Goal: Information Seeking & Learning: Check status

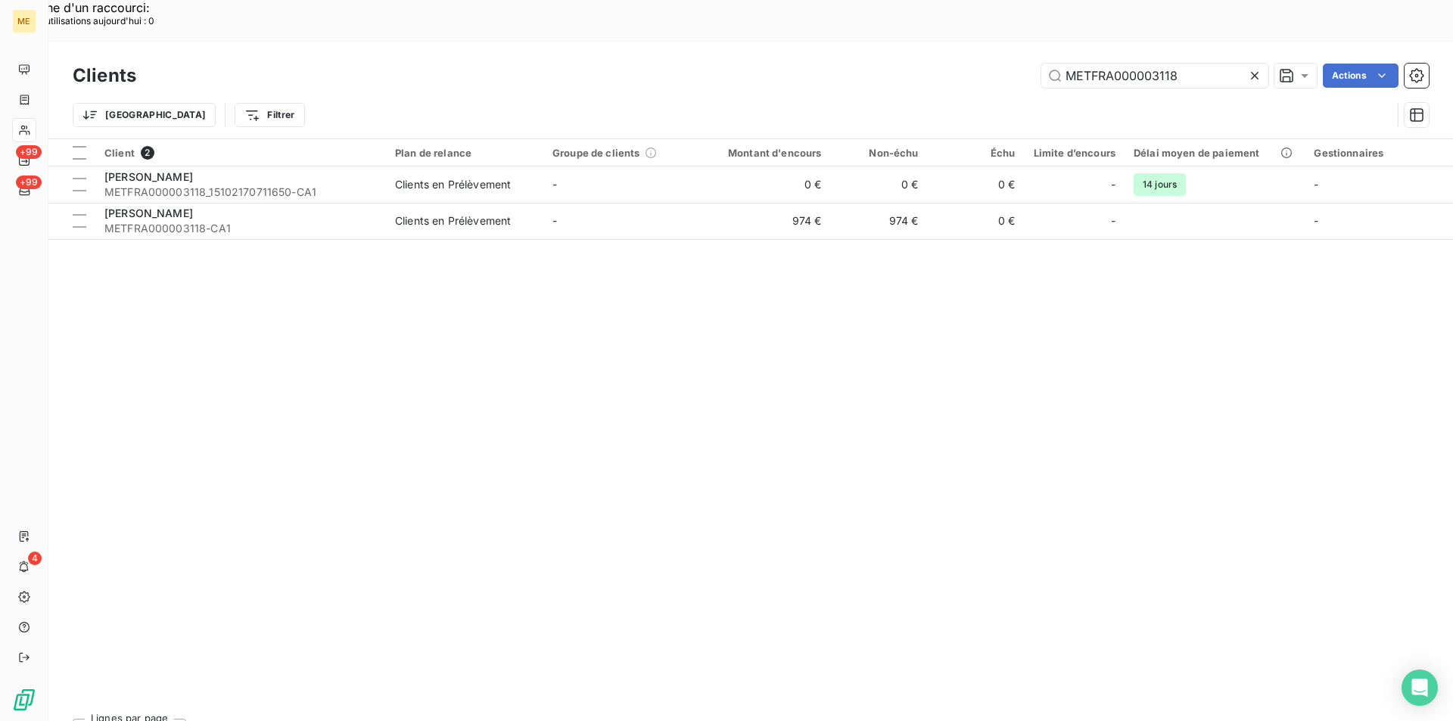
drag, startPoint x: 1185, startPoint y: 35, endPoint x: 1030, endPoint y: 23, distance: 155.7
click at [1030, 64] on div "METFRA000003118 Actions" at bounding box center [791, 76] width 1275 height 24
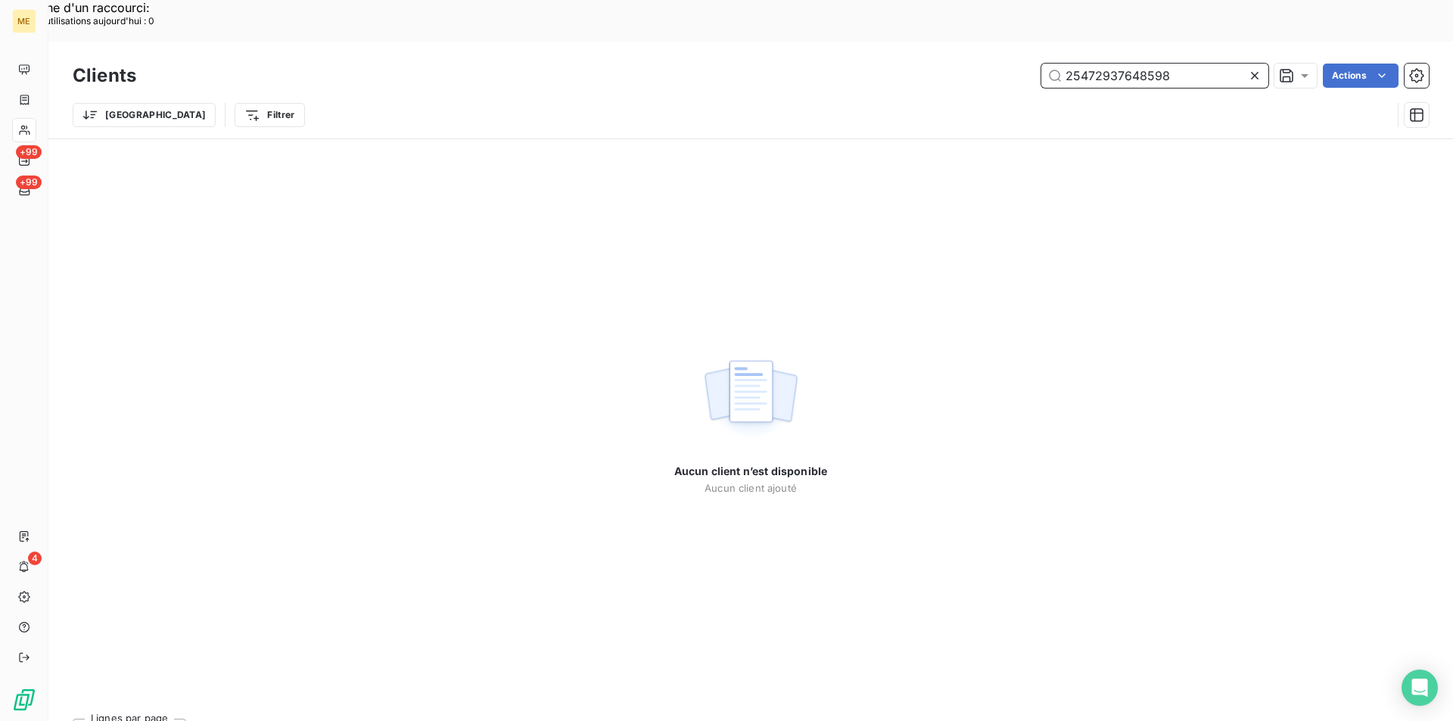
drag, startPoint x: 1192, startPoint y: 37, endPoint x: 908, endPoint y: 42, distance: 283.9
click at [908, 64] on div "25472937648598 Actions" at bounding box center [791, 76] width 1275 height 24
paste input "METFRA000017772"
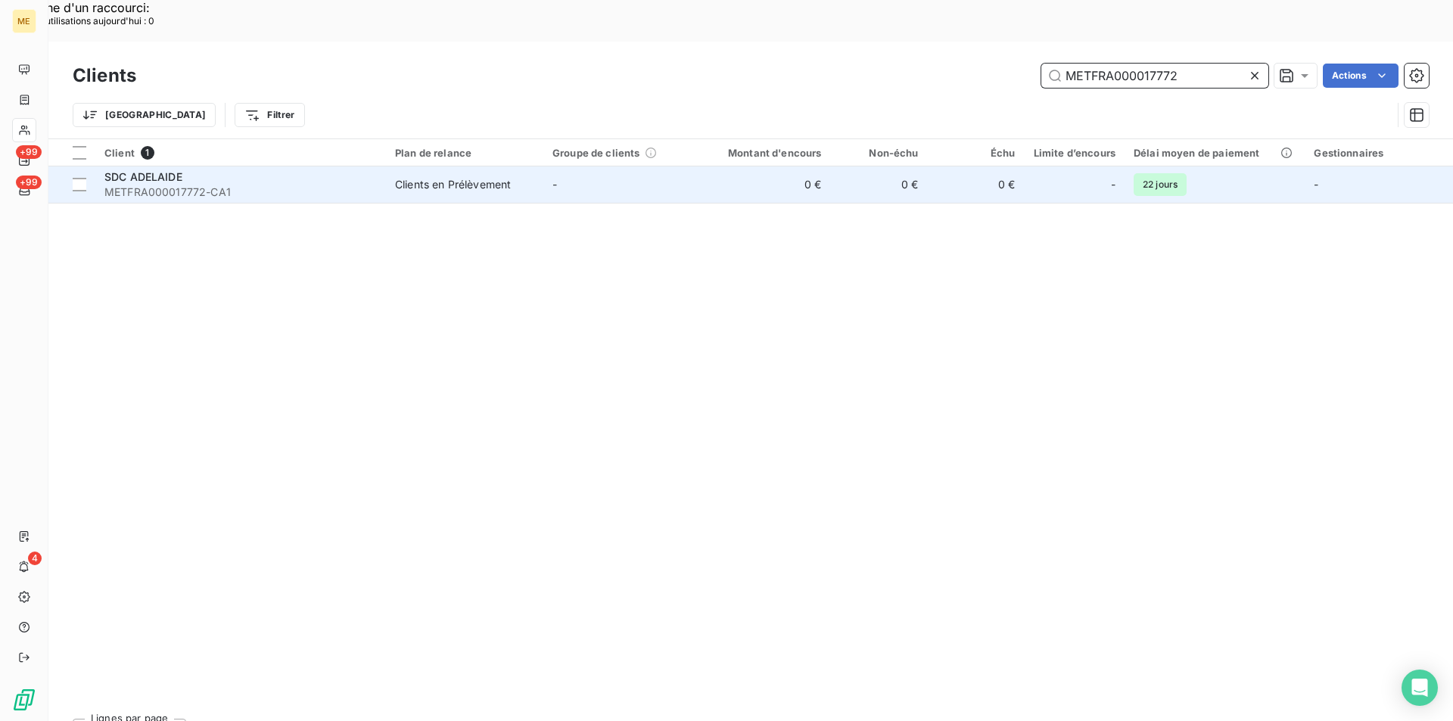
type input "METFRA000017772"
click at [220, 185] on span "METFRA000017772-CA1" at bounding box center [240, 192] width 273 height 15
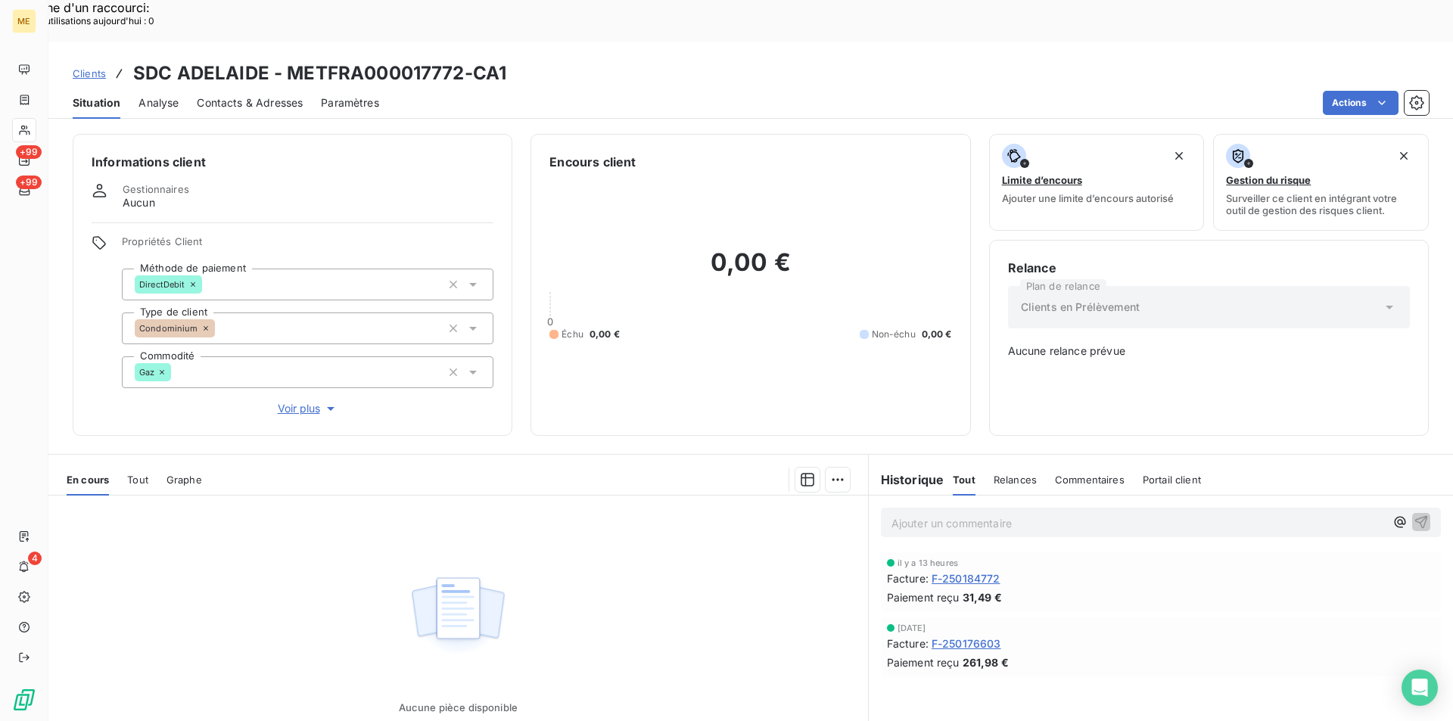
click at [974, 636] on span "F-250176603" at bounding box center [967, 644] width 70 height 16
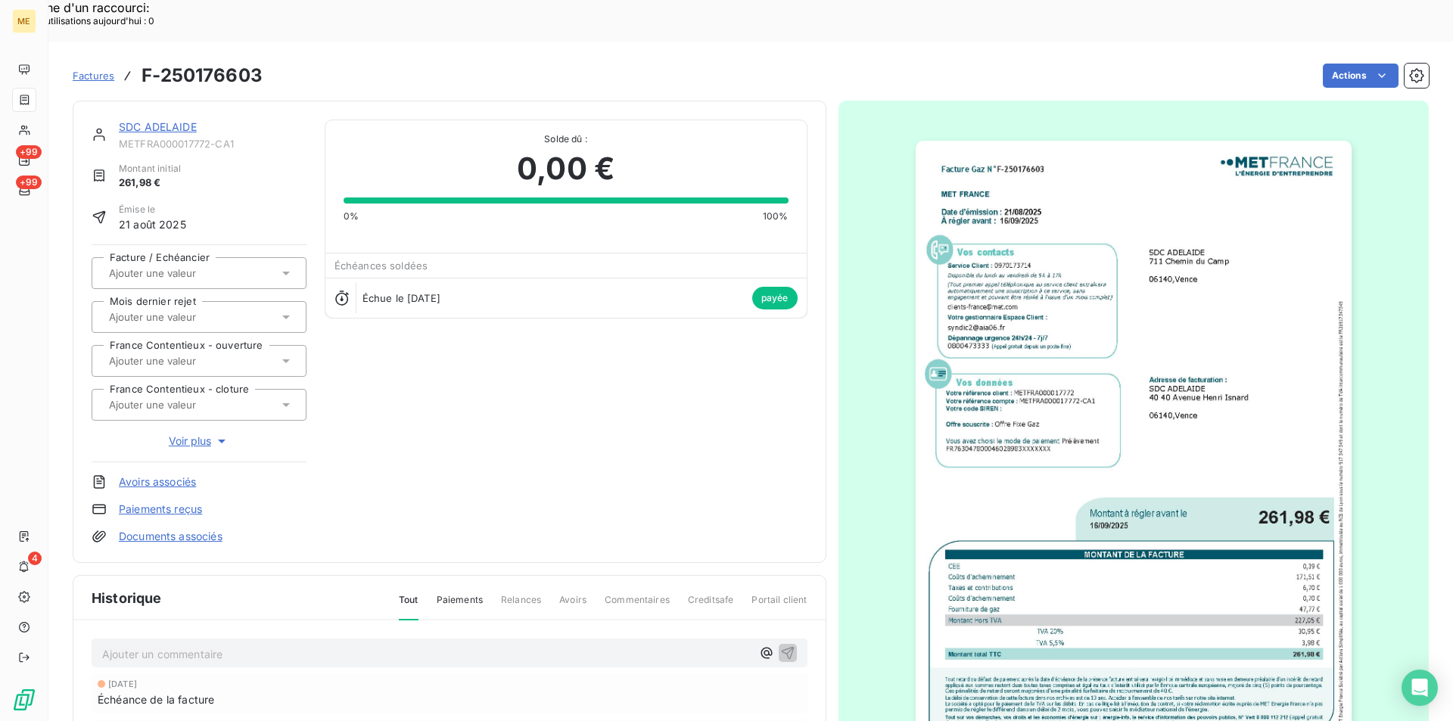
click at [1060, 315] on img "button" at bounding box center [1134, 449] width 436 height 616
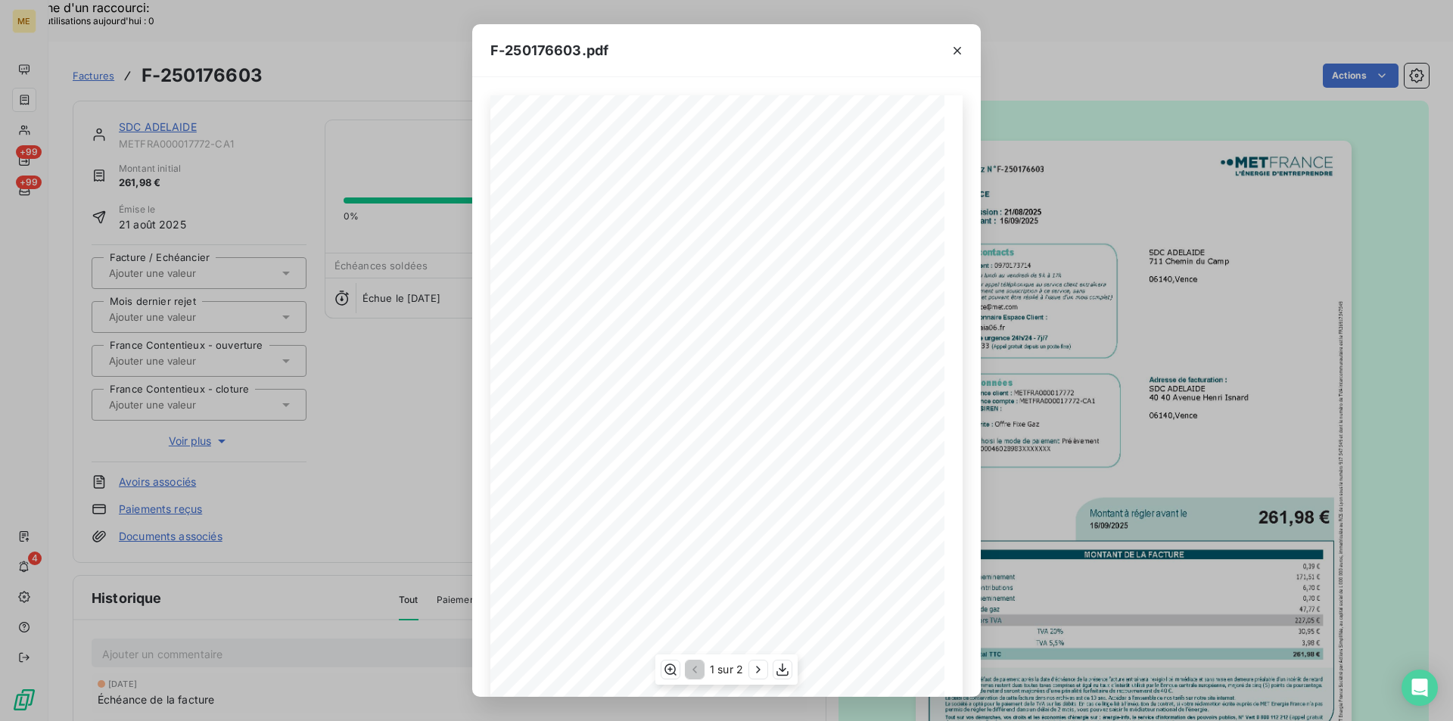
scroll to position [78, 0]
click at [780, 665] on icon "button" at bounding box center [782, 669] width 15 height 15
click at [961, 48] on icon "button" at bounding box center [957, 50] width 15 height 15
click at [961, 51] on icon "button" at bounding box center [957, 50] width 15 height 15
click at [957, 51] on icon "button" at bounding box center [958, 51] width 8 height 8
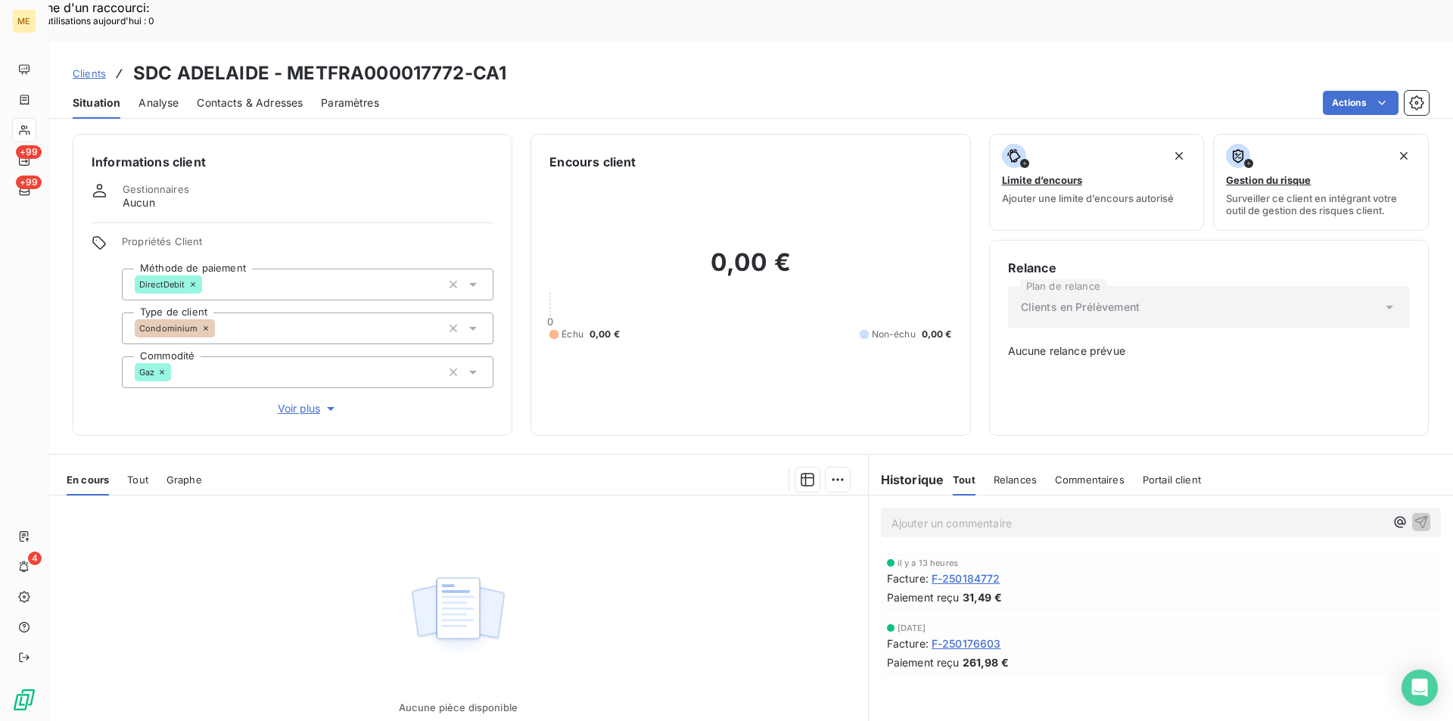
click at [978, 571] on span "F-250184772" at bounding box center [966, 579] width 69 height 16
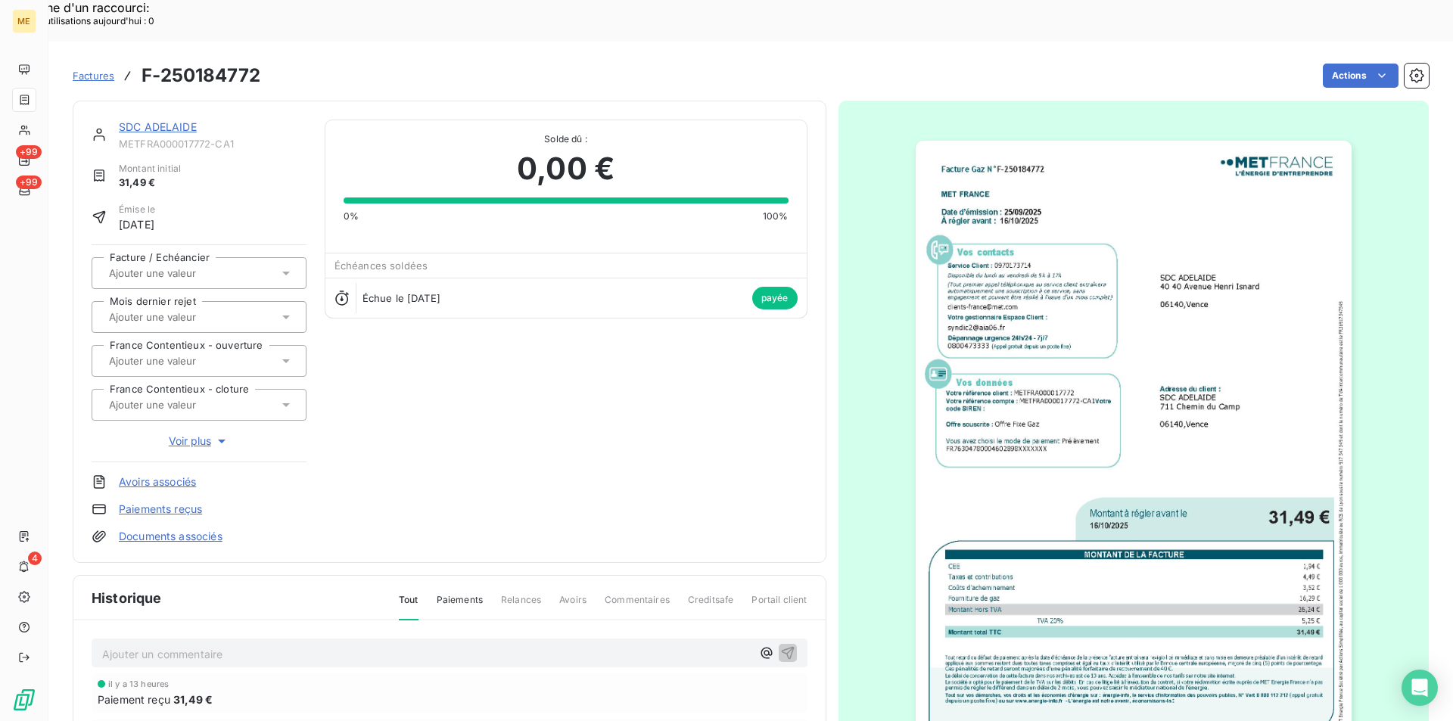
click at [1093, 375] on img "button" at bounding box center [1134, 449] width 436 height 616
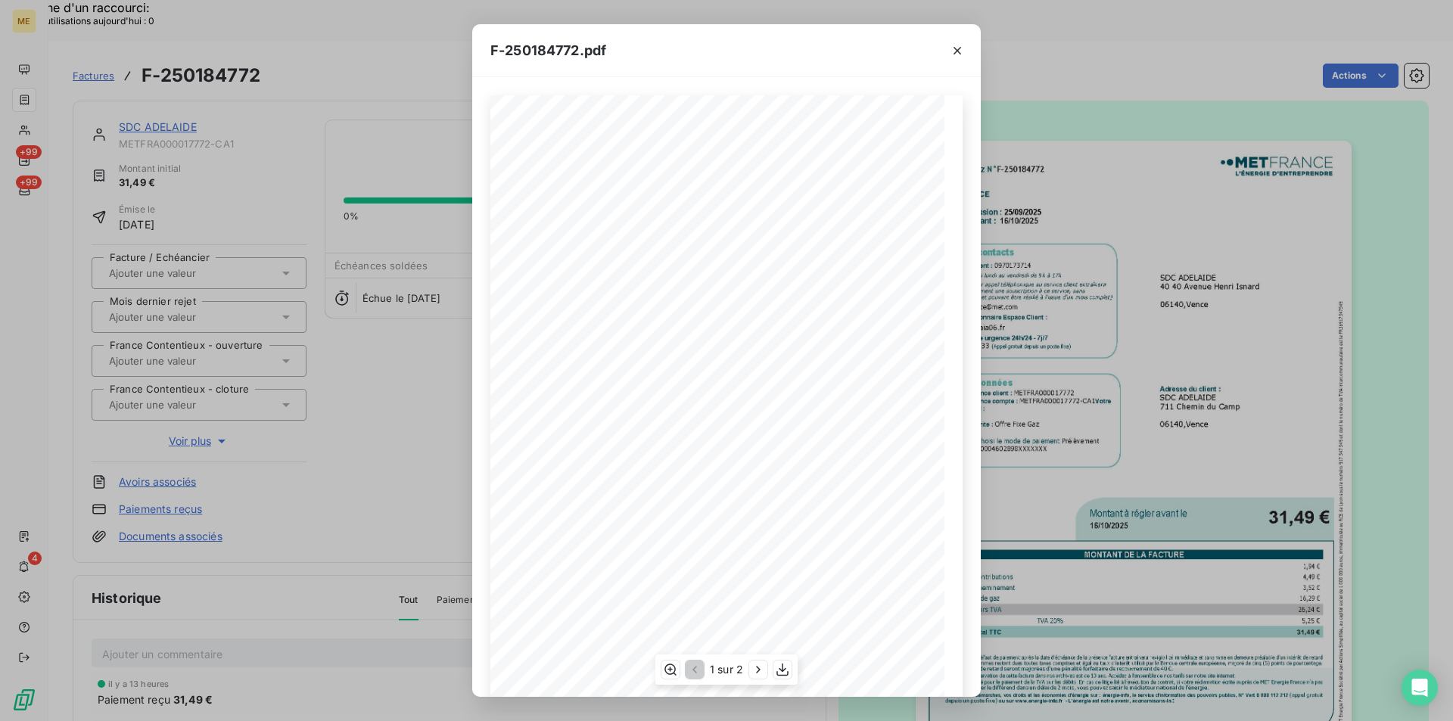
scroll to position [78, 0]
click at [784, 671] on icon "button" at bounding box center [783, 670] width 12 height 13
click at [958, 51] on icon "button" at bounding box center [958, 51] width 8 height 8
click at [955, 48] on icon "button" at bounding box center [957, 50] width 15 height 15
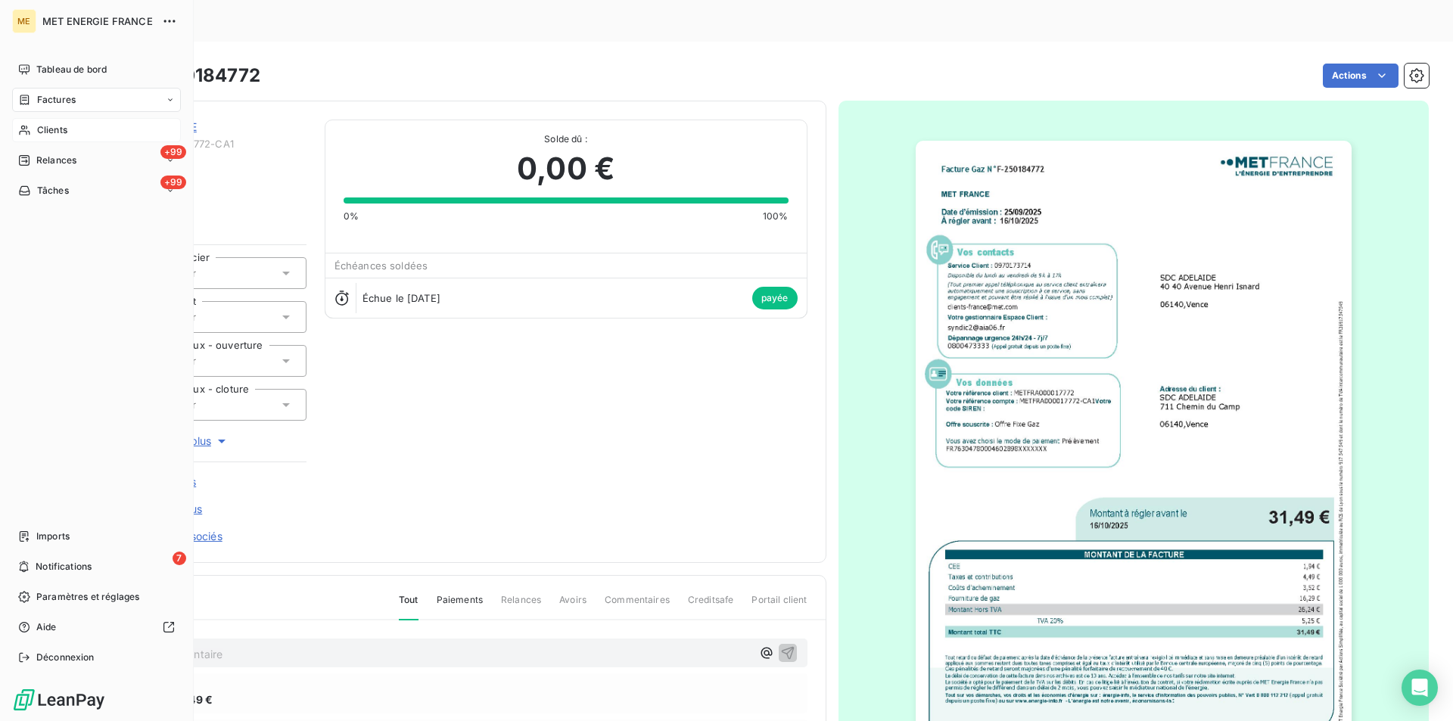
click at [54, 130] on span "Clients" at bounding box center [52, 130] width 30 height 14
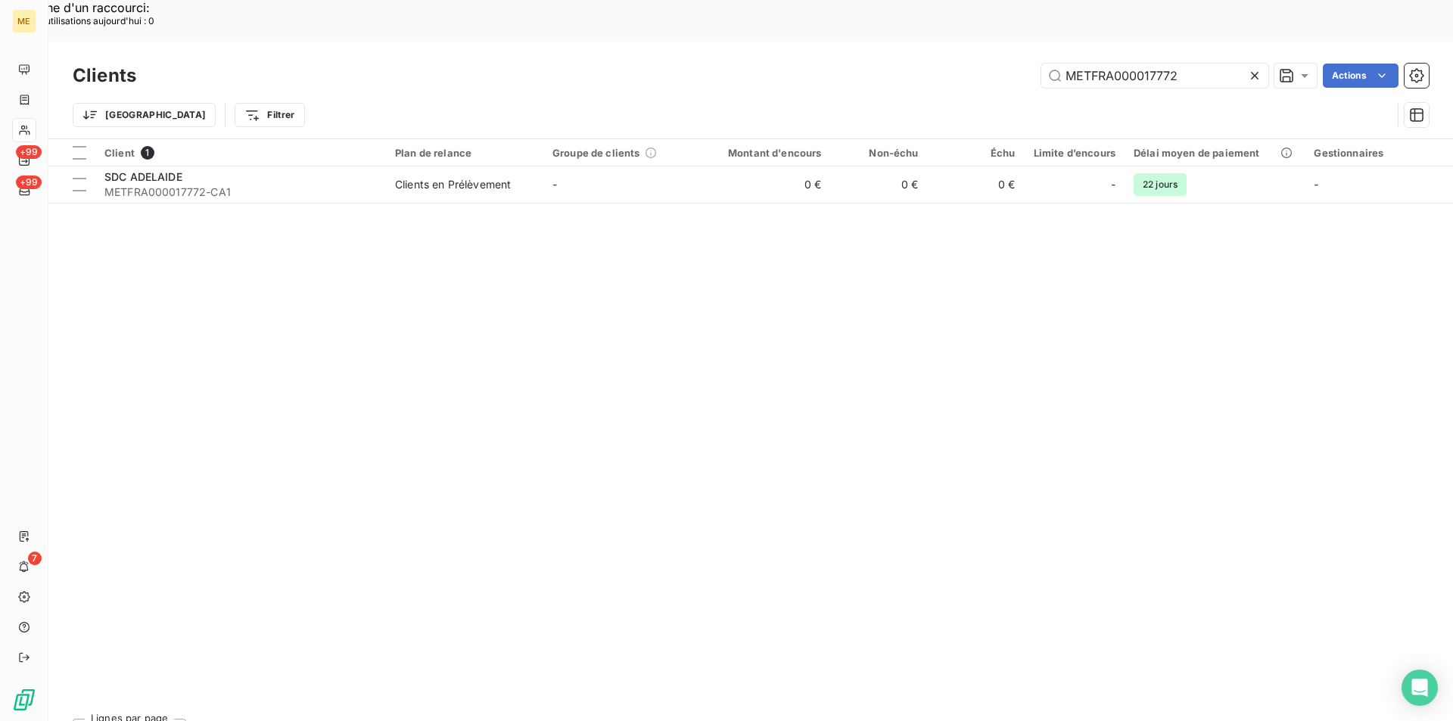
drag, startPoint x: 1223, startPoint y: 35, endPoint x: 888, endPoint y: 4, distance: 336.8
click at [888, 42] on div "Clients METFRA000017772 Actions Trier Filtrer" at bounding box center [750, 90] width 1405 height 97
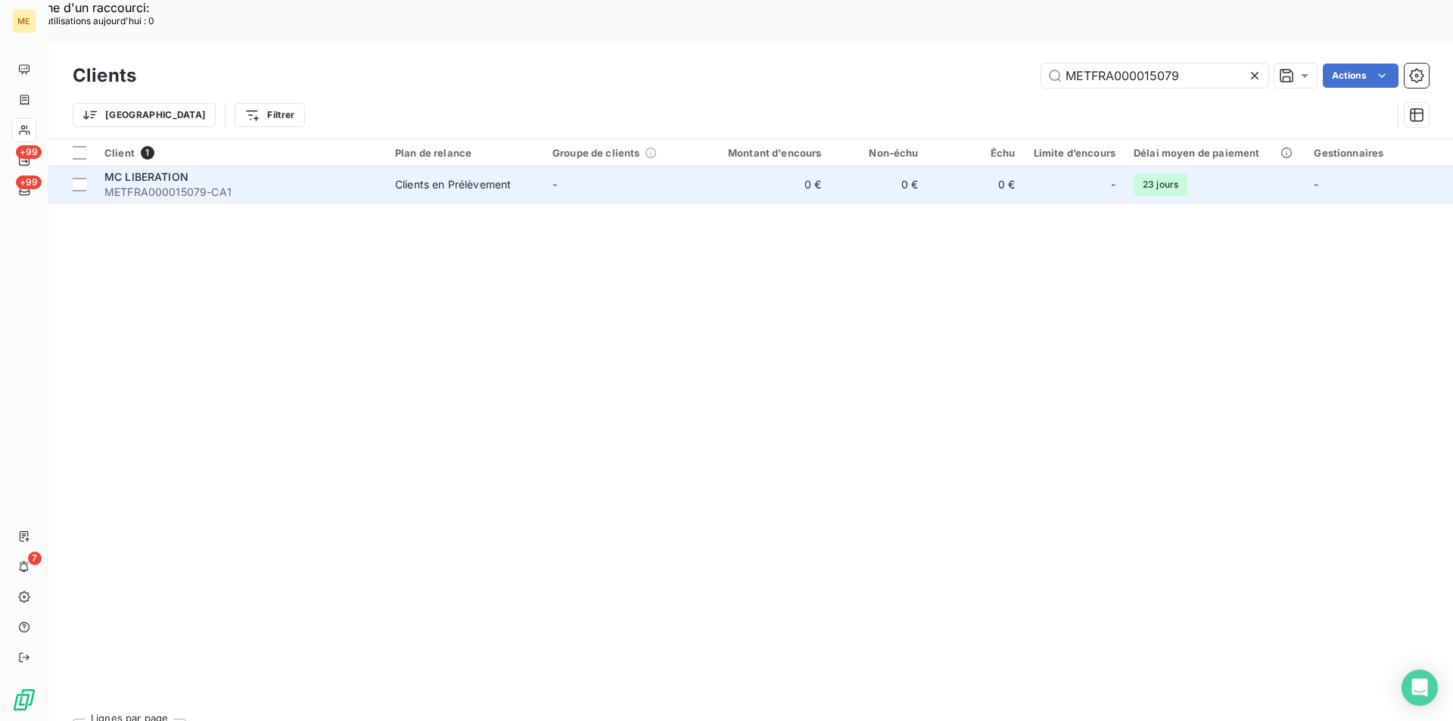
type input "METFRA000015079"
click at [269, 185] on span "METFRA000015079-CA1" at bounding box center [240, 192] width 273 height 15
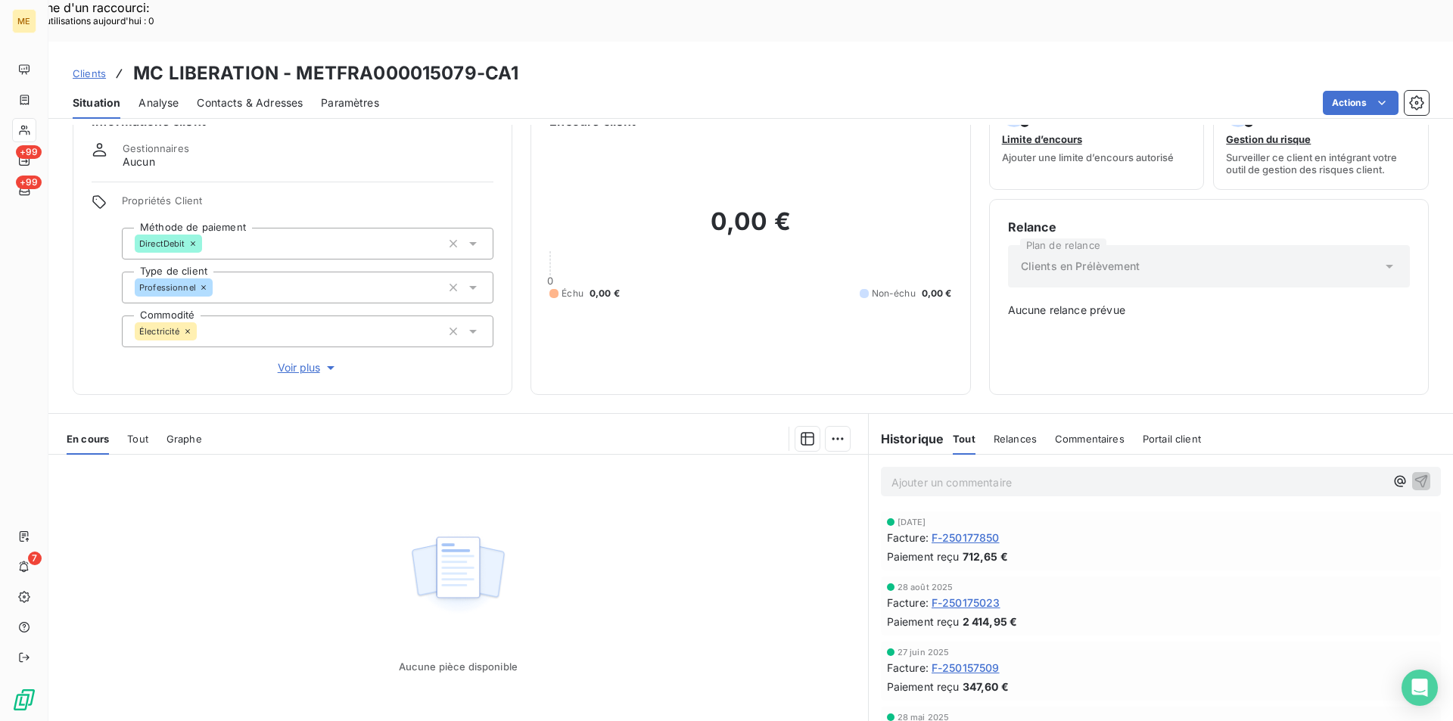
scroll to position [68, 0]
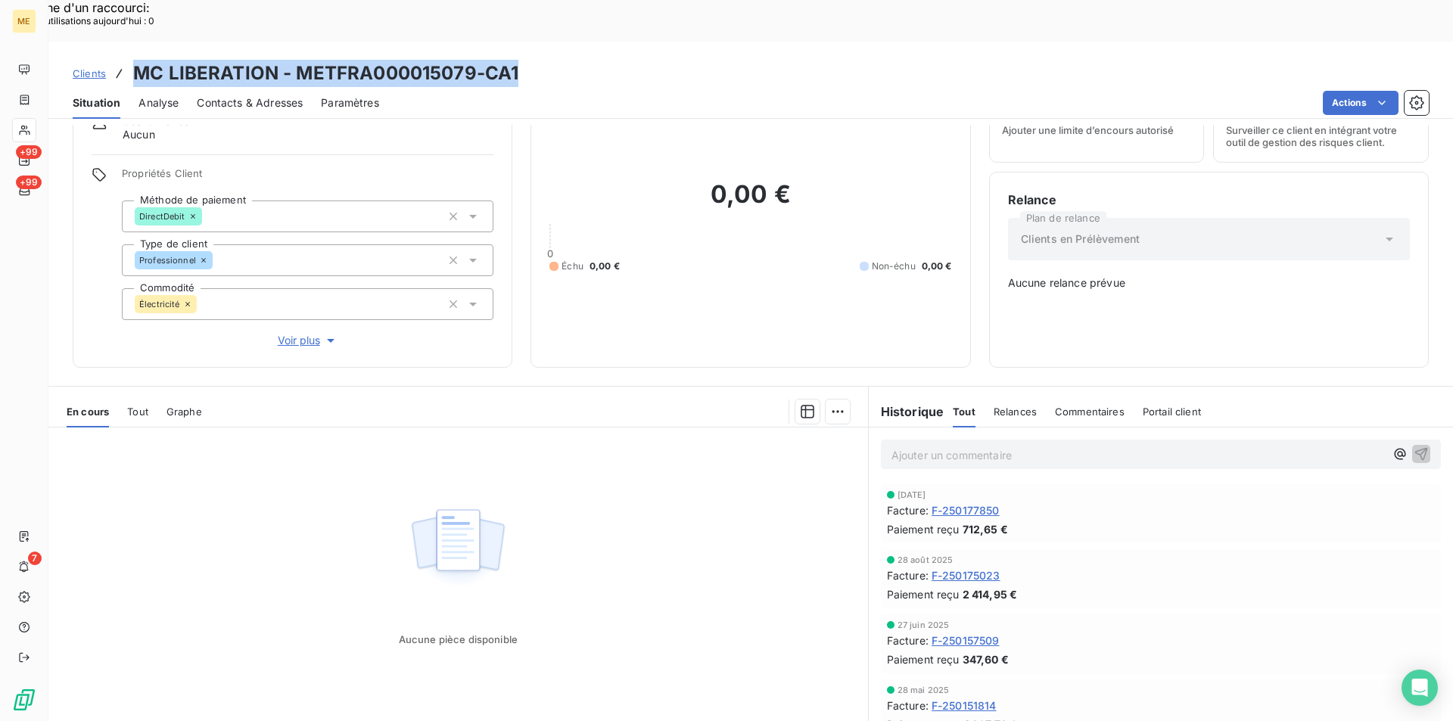
drag, startPoint x: 130, startPoint y: 35, endPoint x: 535, endPoint y: 35, distance: 405.0
click at [535, 60] on div "Clients MC LIBERATION - METFRA000015079-CA1" at bounding box center [750, 73] width 1405 height 27
copy h3 "MC LIBERATION - METFRA000015079-CA1"
